Goal: Information Seeking & Learning: Learn about a topic

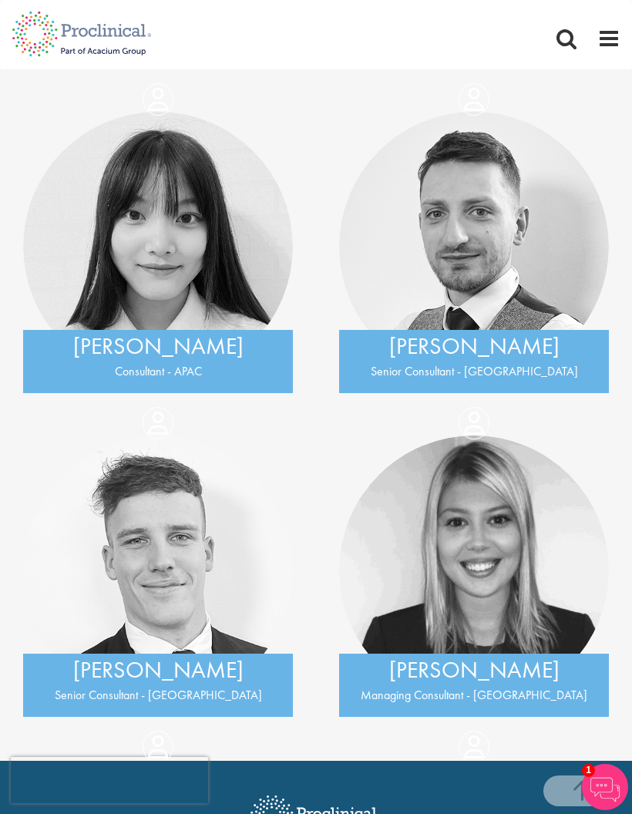
scroll to position [16819, 0]
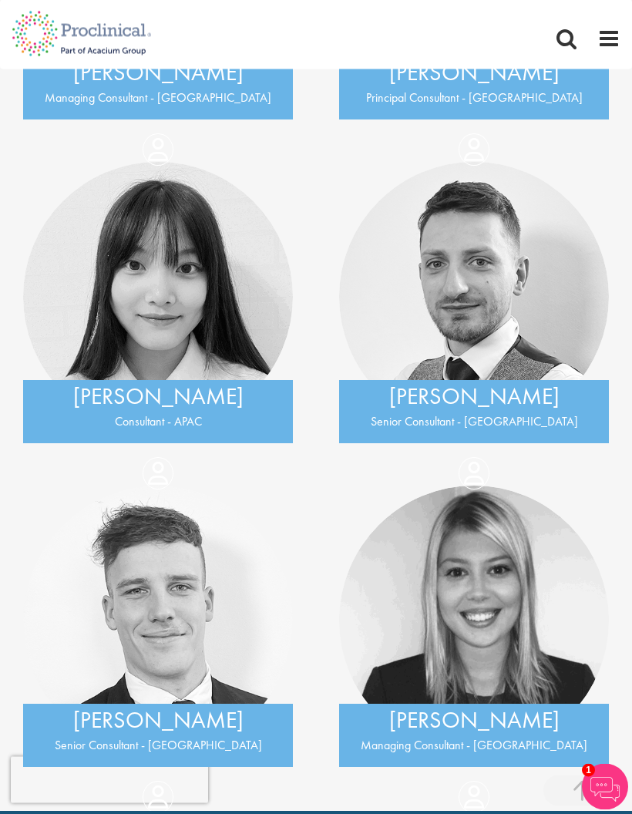
click at [607, 49] on span at bounding box center [609, 38] width 23 height 23
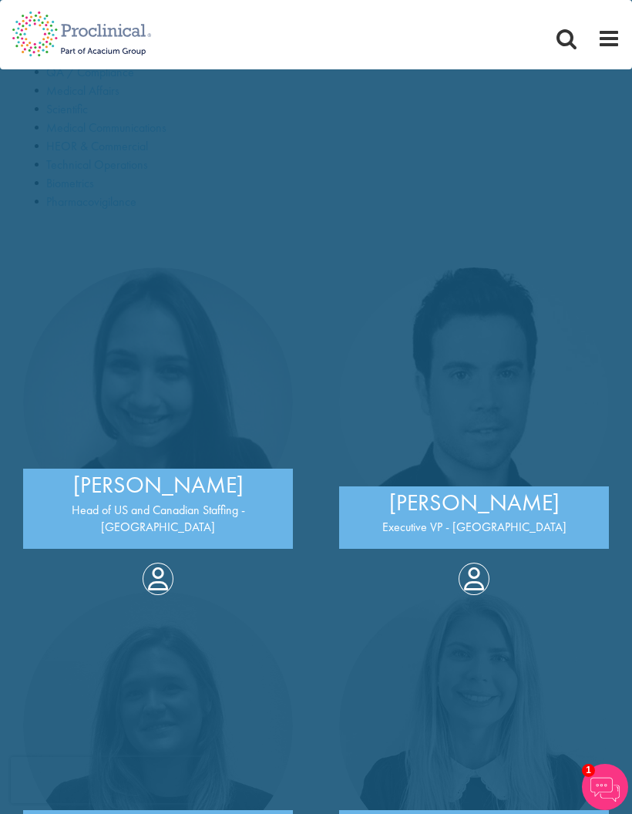
scroll to position [5, 0]
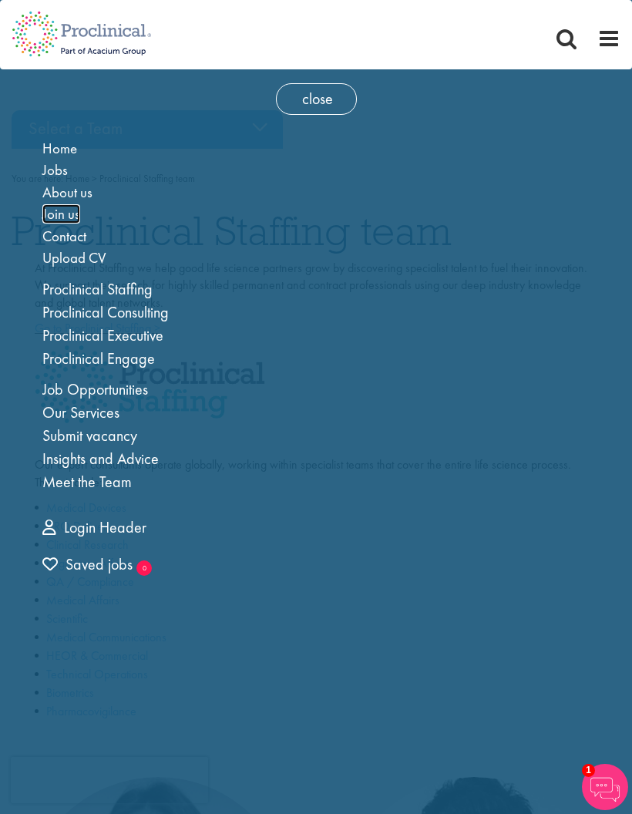
click at [48, 212] on span "Join us" at bounding box center [61, 213] width 38 height 19
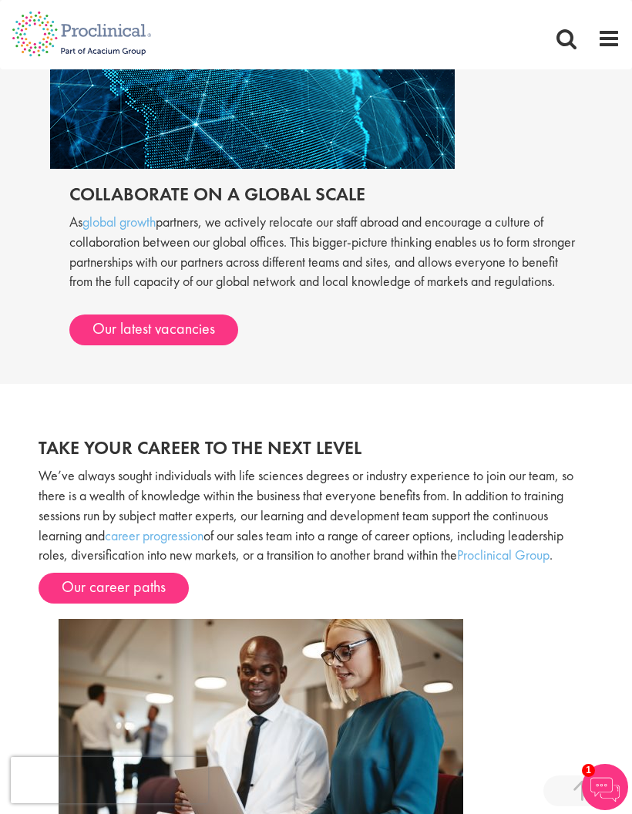
scroll to position [2025, 0]
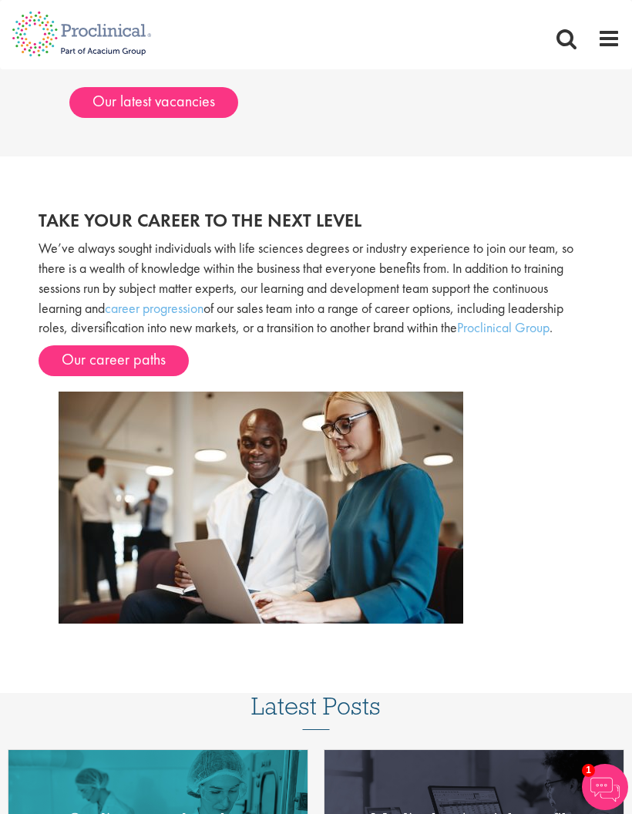
click at [70, 371] on link "Our career paths" at bounding box center [114, 361] width 150 height 31
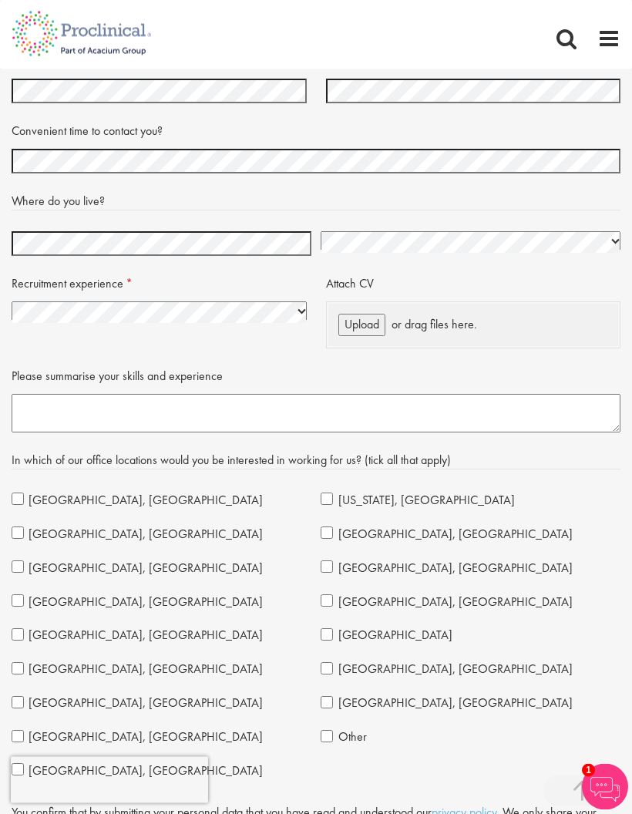
scroll to position [2761, 0]
